Goal: Task Accomplishment & Management: Use online tool/utility

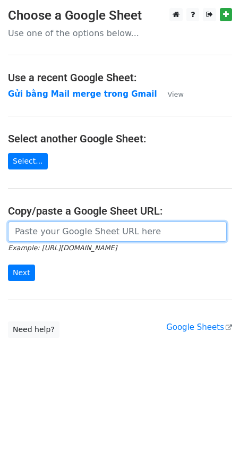
click at [88, 239] on input "url" at bounding box center [117, 232] width 219 height 20
paste input "https://docs.google.com/spreadsheets/d/1cjVd6gRPH9KNXuA38ONzmLVpR97er3TsyXYcOIG…"
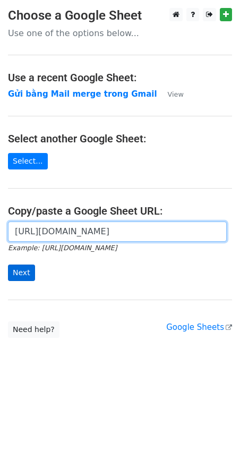
type input "https://docs.google.com/spreadsheets/d/1cjVd6gRPH9KNXuA38ONzmLVpR97er3TsyXYcOIG…"
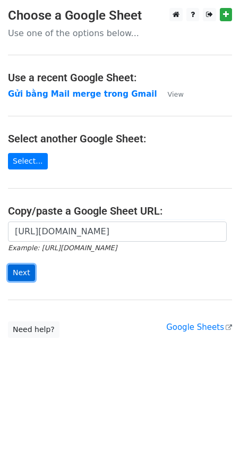
click at [23, 268] on input "Next" at bounding box center [21, 273] width 27 height 16
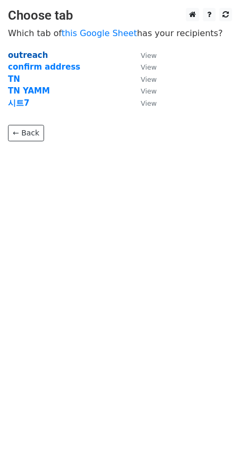
click at [28, 56] on strong "outreach" at bounding box center [28, 56] width 40 height 10
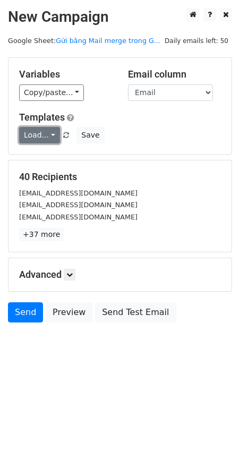
click at [44, 138] on link "Load..." at bounding box center [39, 135] width 41 height 16
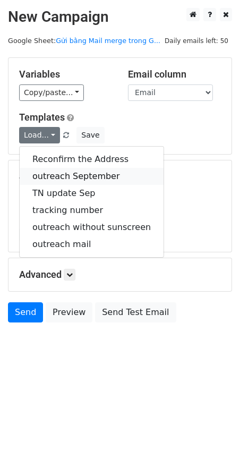
click at [64, 174] on link "outreach September" at bounding box center [92, 176] width 144 height 17
